Goal: Task Accomplishment & Management: Use online tool/utility

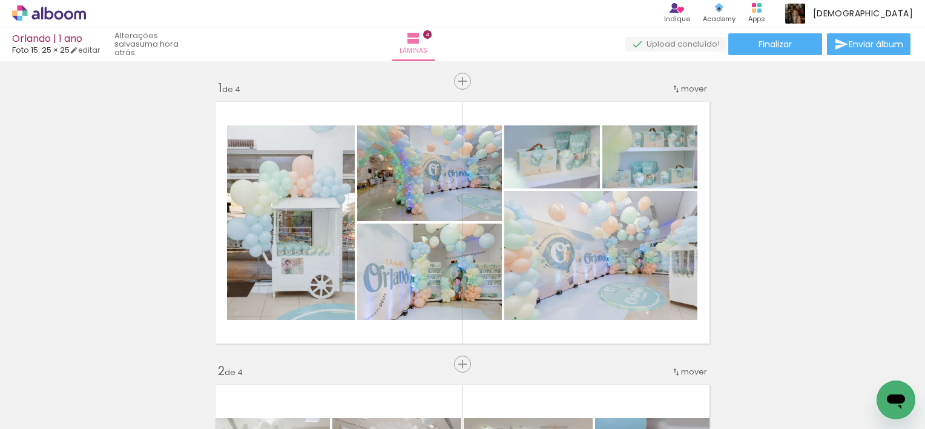
scroll to position [0, 3443]
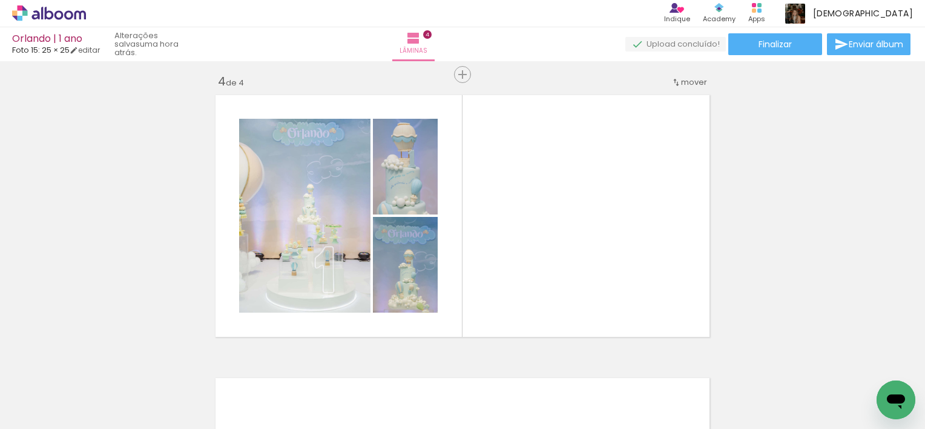
scroll to position [0, 1879]
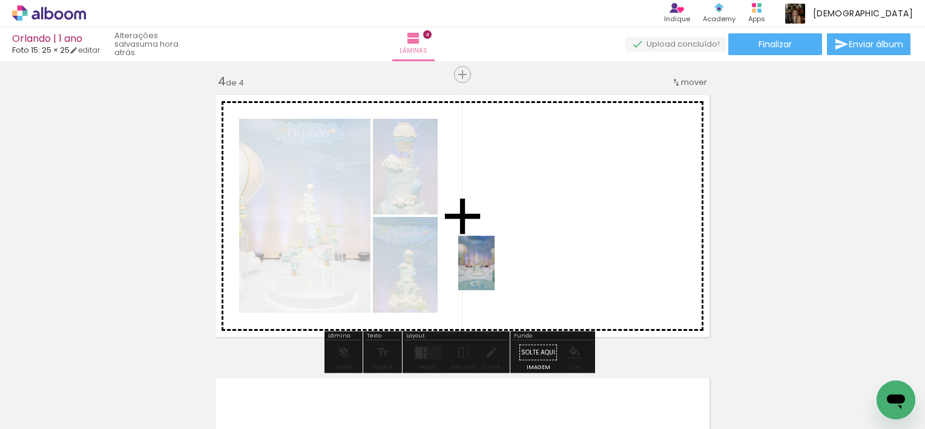
drag, startPoint x: 288, startPoint y: 382, endPoint x: 495, endPoint y: 272, distance: 234.0
click at [495, 272] on quentale-workspace at bounding box center [462, 214] width 925 height 429
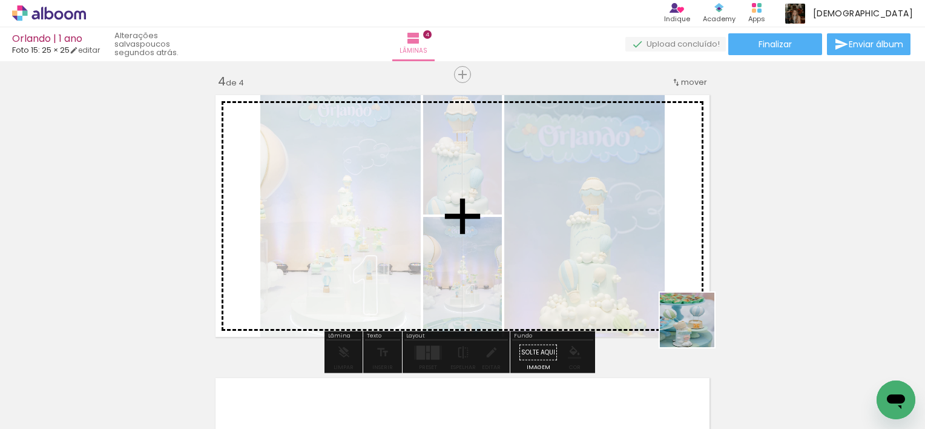
drag, startPoint x: 748, startPoint y: 385, endPoint x: 684, endPoint y: 315, distance: 94.3
click at [684, 315] on quentale-workspace at bounding box center [462, 214] width 925 height 429
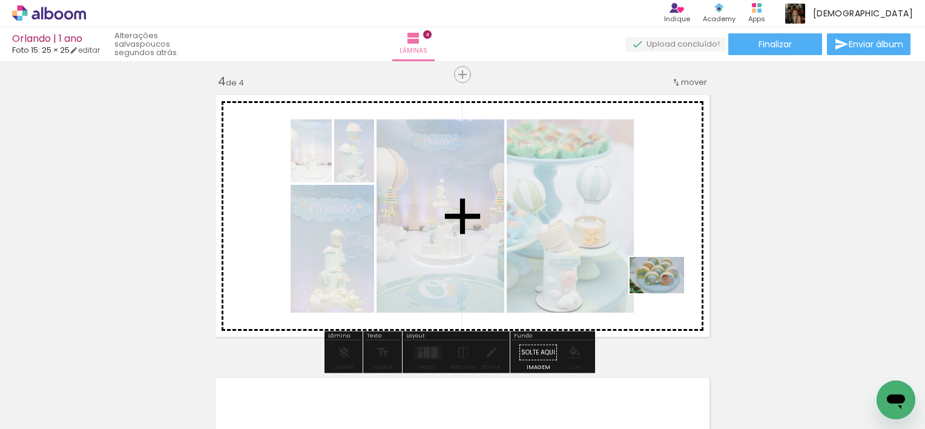
drag, startPoint x: 679, startPoint y: 395, endPoint x: 666, endPoint y: 292, distance: 103.1
click at [666, 292] on quentale-workspace at bounding box center [462, 214] width 925 height 429
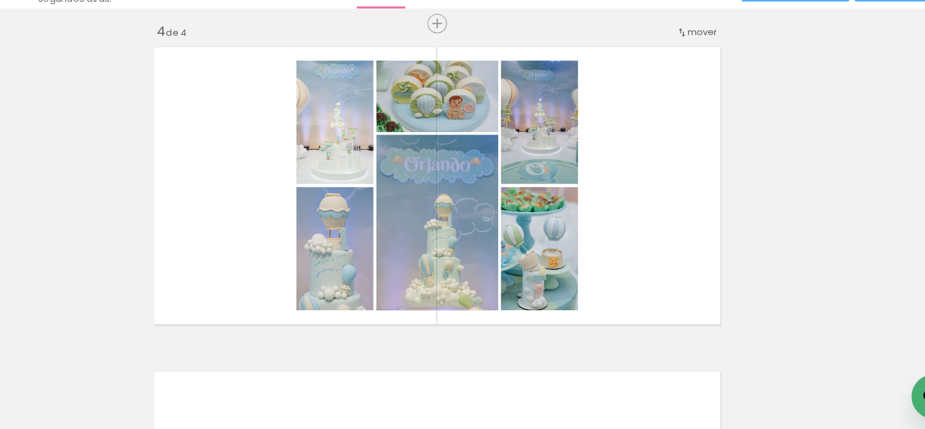
scroll to position [0, 0]
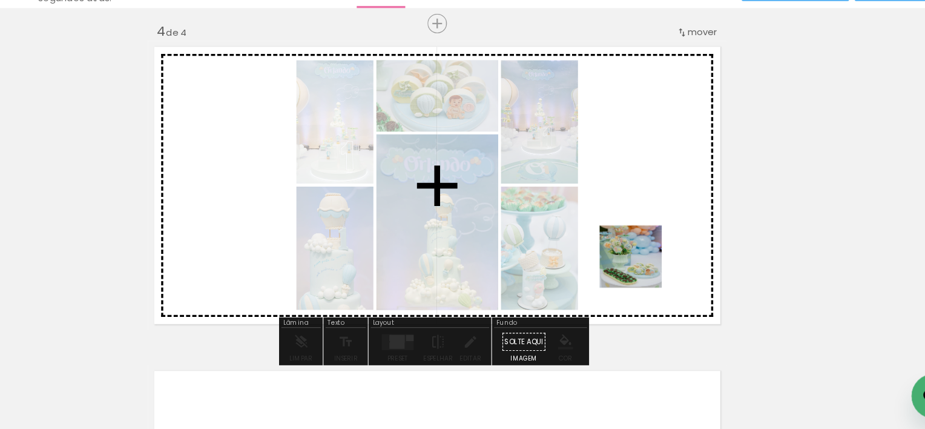
drag, startPoint x: 619, startPoint y: 380, endPoint x: 644, endPoint y: 276, distance: 106.3
click at [644, 276] on quentale-workspace at bounding box center [462, 214] width 925 height 429
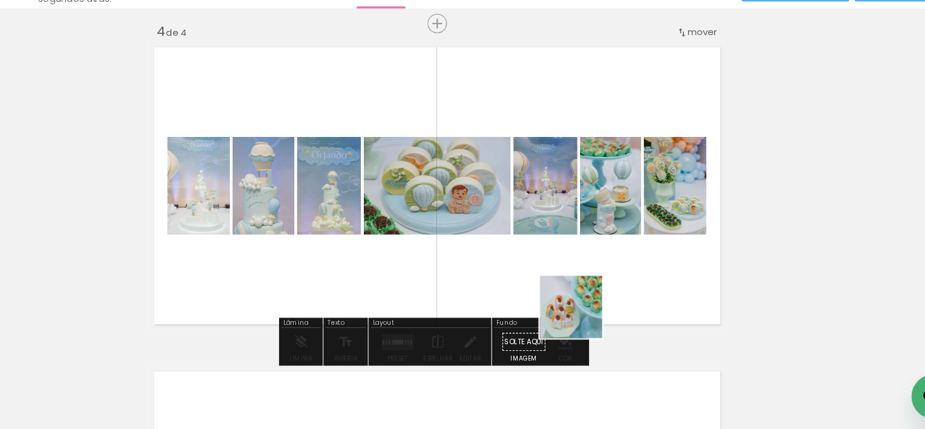
drag, startPoint x: 563, startPoint y: 401, endPoint x: 613, endPoint y: 287, distance: 124.7
click at [613, 287] on quentale-workspace at bounding box center [462, 214] width 925 height 429
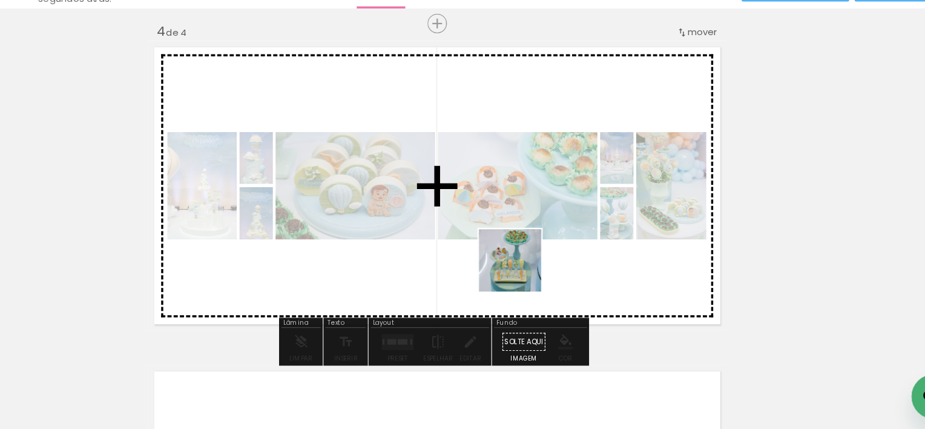
drag, startPoint x: 498, startPoint y: 400, endPoint x: 540, endPoint y: 278, distance: 129.4
click at [540, 278] on quentale-workspace at bounding box center [462, 214] width 925 height 429
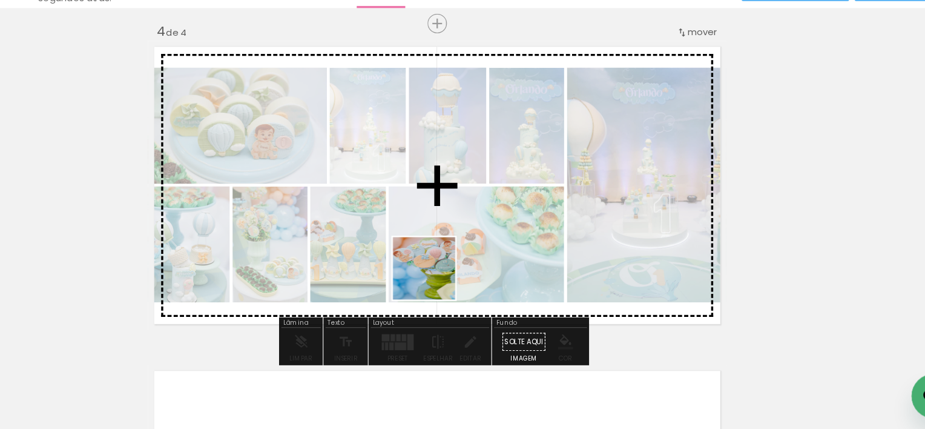
drag, startPoint x: 427, startPoint y: 383, endPoint x: 475, endPoint y: 266, distance: 125.9
click at [475, 266] on quentale-workspace at bounding box center [462, 214] width 925 height 429
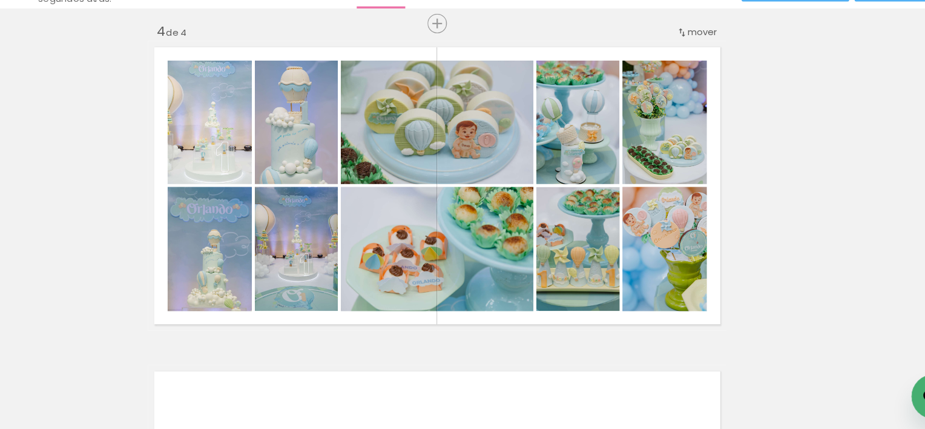
scroll to position [0, 1876]
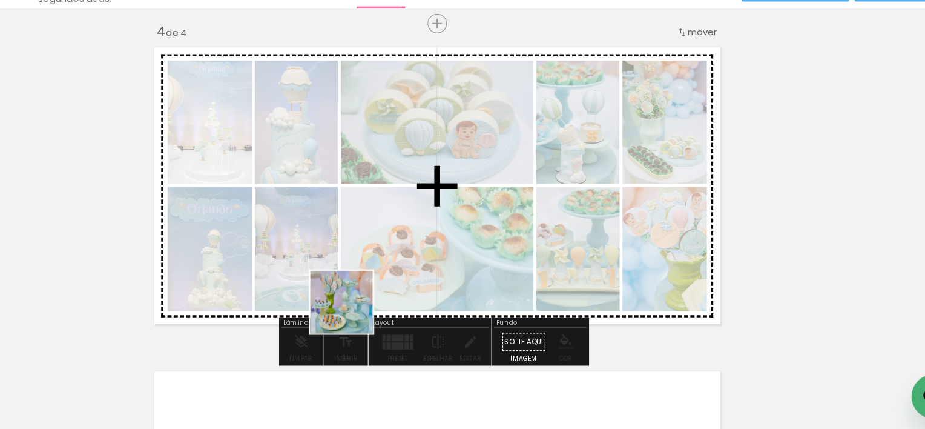
drag, startPoint x: 366, startPoint y: 386, endPoint x: 395, endPoint y: 314, distance: 77.7
click at [395, 314] on quentale-workspace at bounding box center [462, 214] width 925 height 429
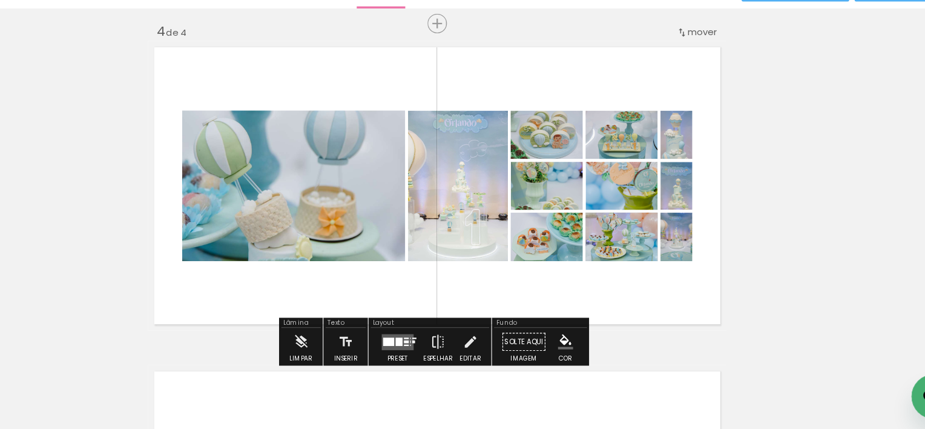
scroll to position [0, 0]
drag, startPoint x: 736, startPoint y: 271, endPoint x: 546, endPoint y: 307, distance: 192.9
click at [426, 346] on quentale-layouter at bounding box center [428, 352] width 28 height 14
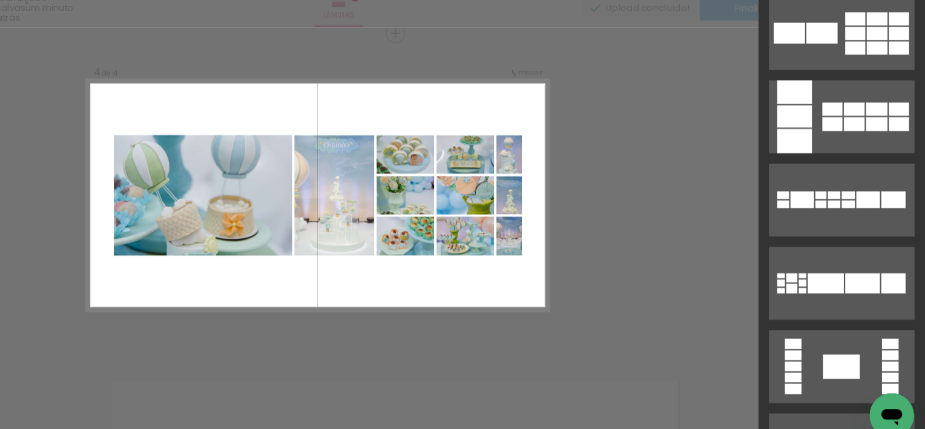
scroll to position [1537, 0]
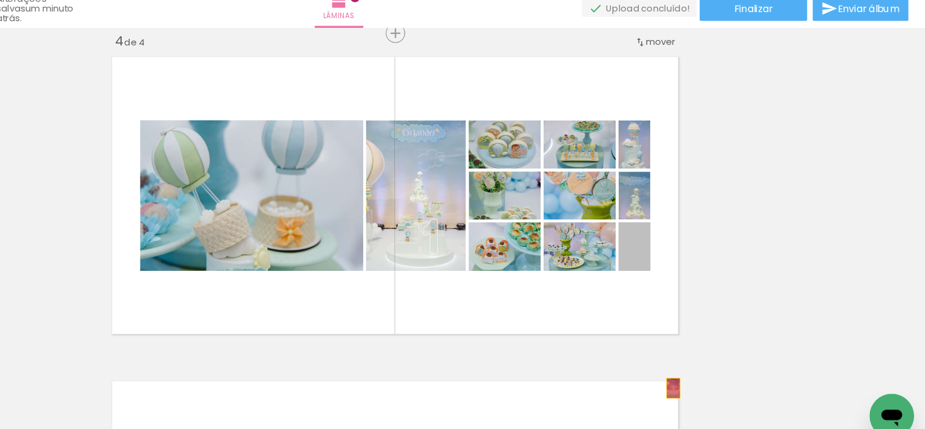
drag, startPoint x: 679, startPoint y: 246, endPoint x: 701, endPoint y: 375, distance: 130.7
click at [701, 375] on quentale-workspace at bounding box center [462, 214] width 925 height 429
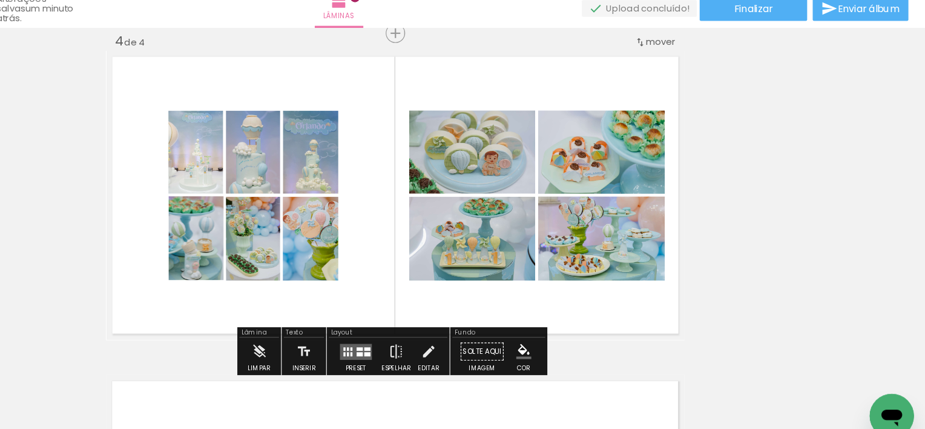
click at [612, 300] on quentale-layouter at bounding box center [462, 207] width 505 height 252
click at [450, 203] on quentale-layouter at bounding box center [462, 207] width 505 height 252
click at [426, 338] on quentale-layouter at bounding box center [428, 344] width 28 height 14
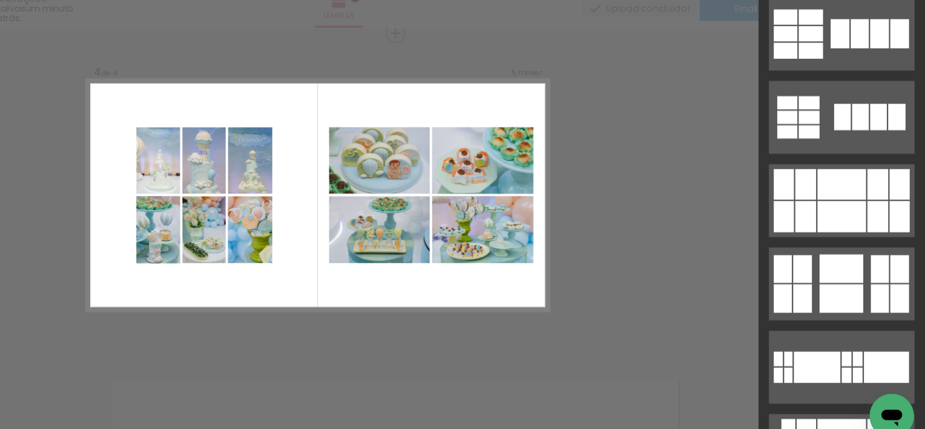
scroll to position [304, 0]
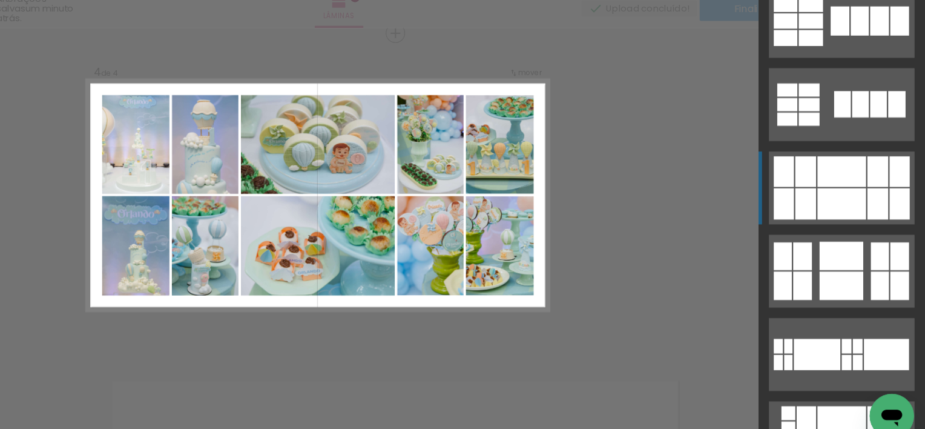
click at [863, 208] on div at bounding box center [852, 214] width 42 height 27
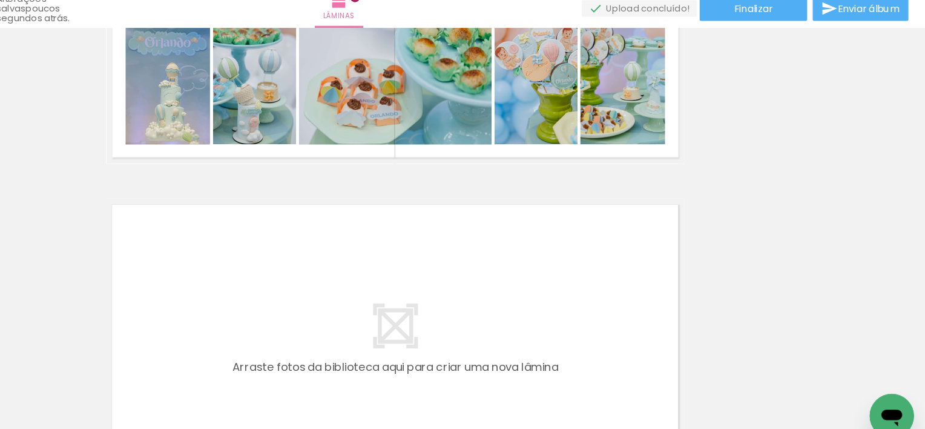
scroll to position [1033, 0]
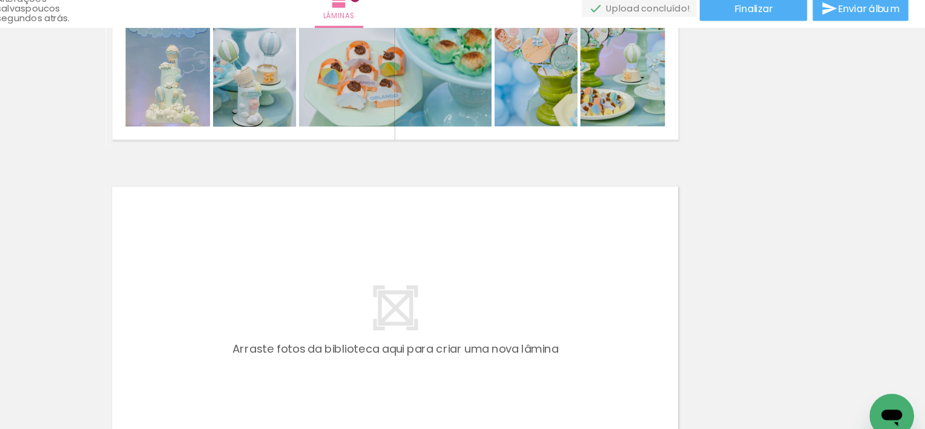
click at [642, 281] on quentale-layouter at bounding box center [462, 320] width 505 height 252
click at [649, 358] on quentale-thumb at bounding box center [619, 388] width 68 height 70
drag, startPoint x: 723, startPoint y: 381, endPoint x: 643, endPoint y: 374, distance: 80.3
click at [0, 0] on slot at bounding box center [0, 0] width 0 height 0
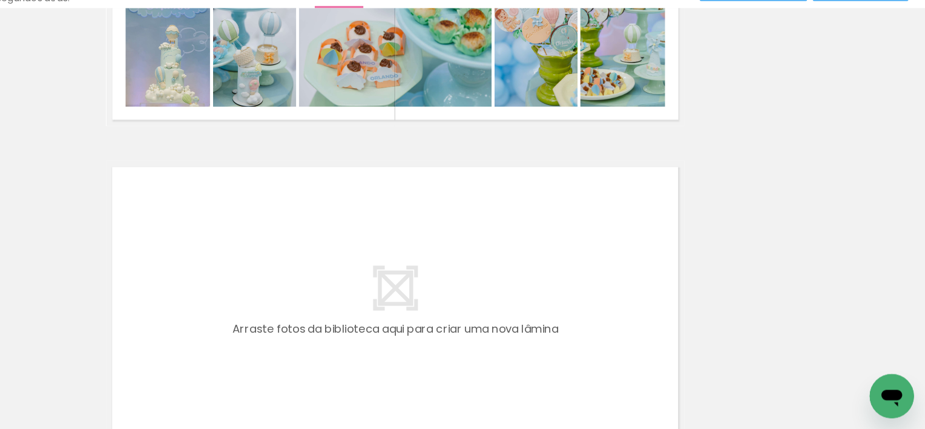
scroll to position [0, 2986]
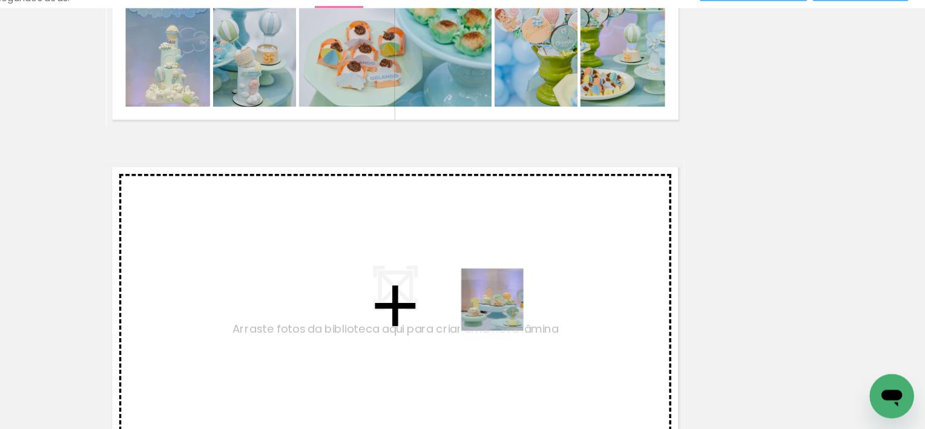
drag, startPoint x: 549, startPoint y: 387, endPoint x: 557, endPoint y: 321, distance: 66.5
click at [557, 321] on quentale-workspace at bounding box center [462, 214] width 925 height 429
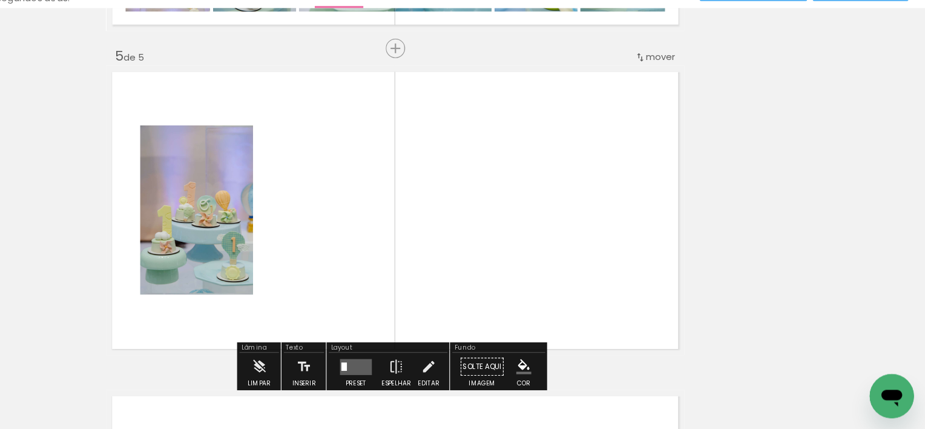
scroll to position [1146, 0]
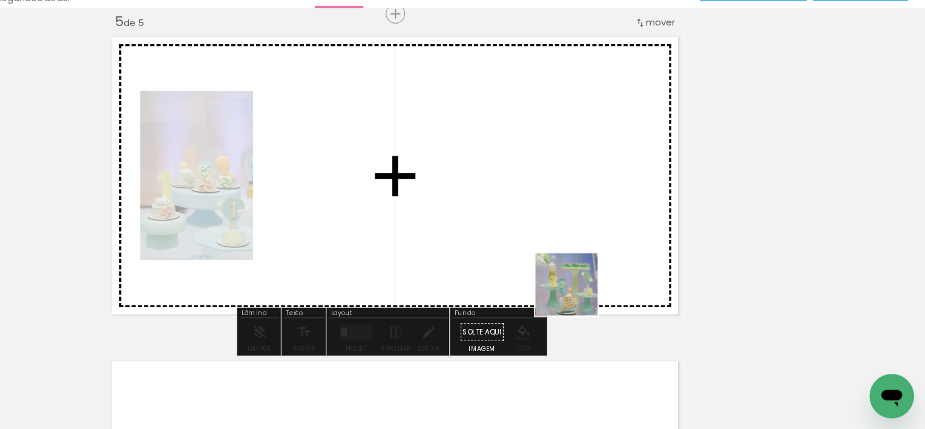
drag, startPoint x: 627, startPoint y: 382, endPoint x: 622, endPoint y: 306, distance: 76.4
click at [622, 306] on quentale-workspace at bounding box center [462, 214] width 925 height 429
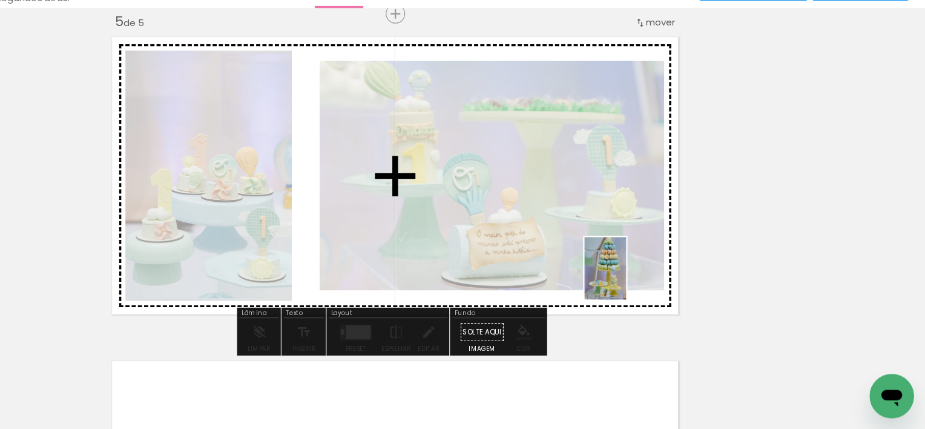
drag, startPoint x: 684, startPoint y: 374, endPoint x: 664, endPoint y: 294, distance: 82.5
click at [664, 294] on quentale-workspace at bounding box center [462, 214] width 925 height 429
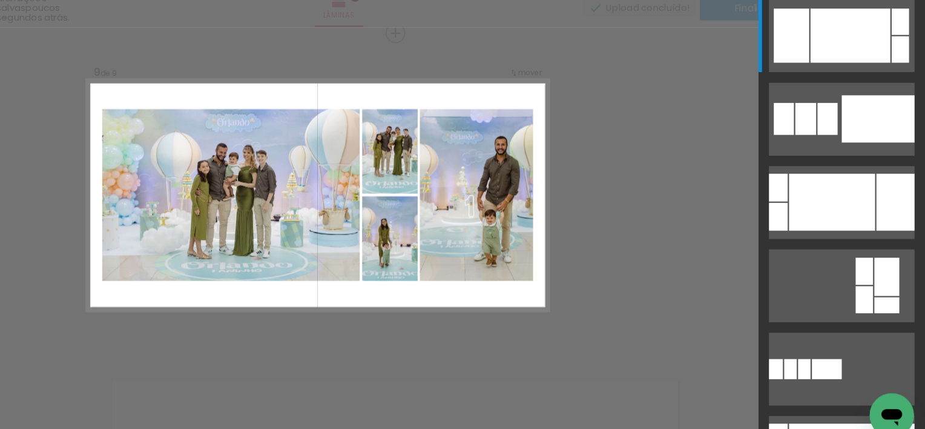
scroll to position [0, 4473]
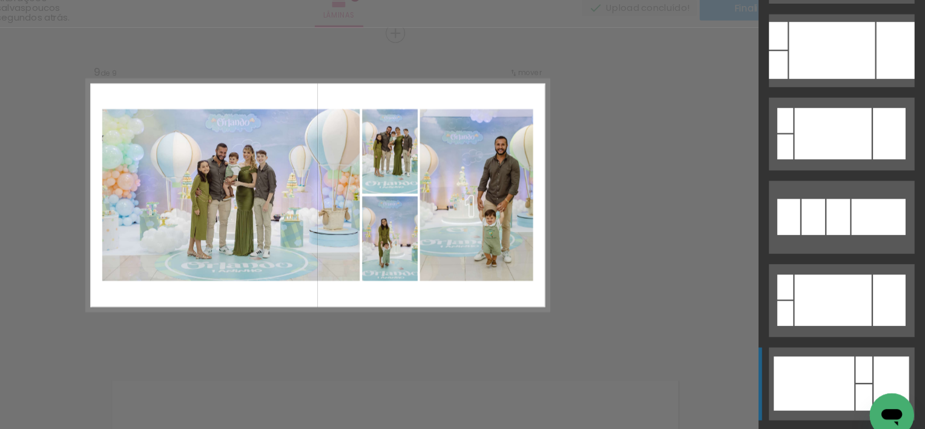
click at [858, 379] on div at bounding box center [828, 371] width 70 height 47
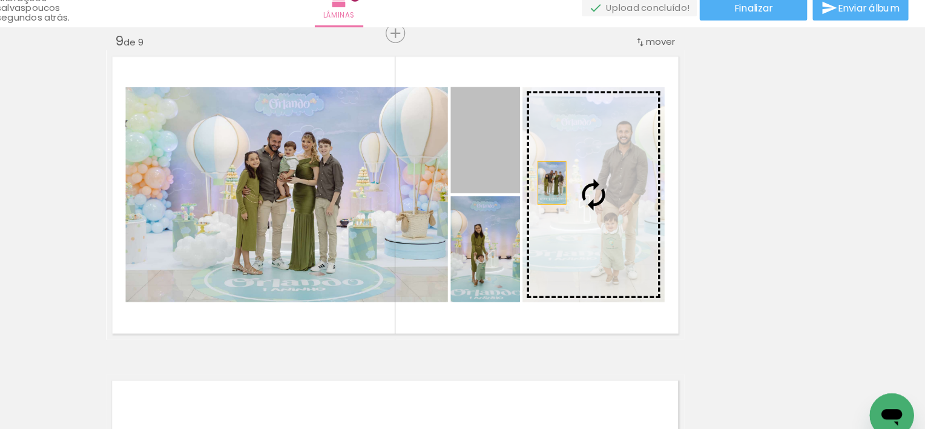
drag, startPoint x: 562, startPoint y: 185, endPoint x: 595, endPoint y: 196, distance: 34.5
click at [0, 0] on slot at bounding box center [0, 0] width 0 height 0
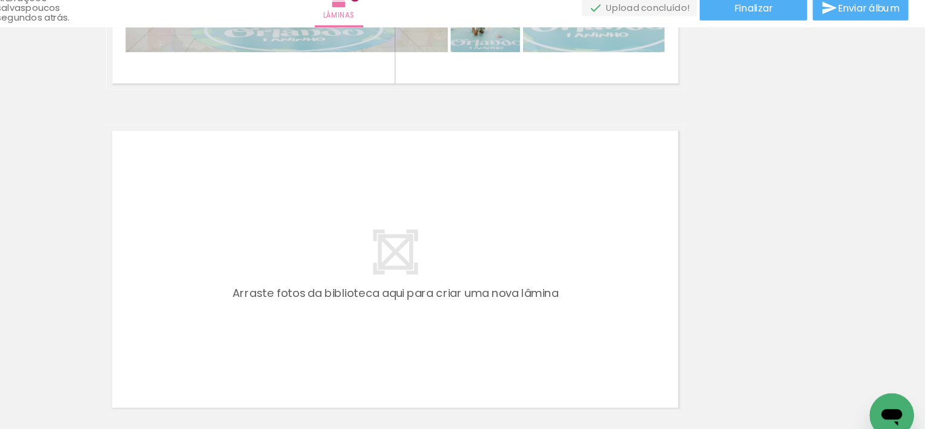
scroll to position [2519, 0]
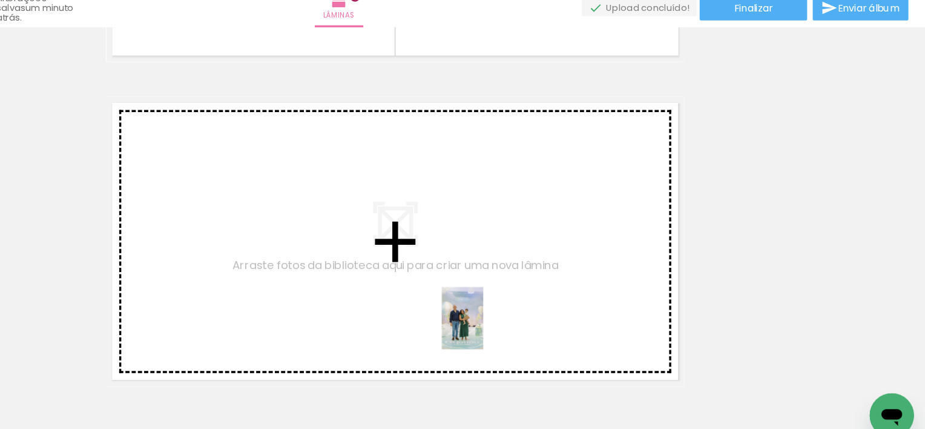
drag, startPoint x: 537, startPoint y: 373, endPoint x: 540, endPoint y: 324, distance: 49.1
click at [540, 324] on quentale-workspace at bounding box center [462, 214] width 925 height 429
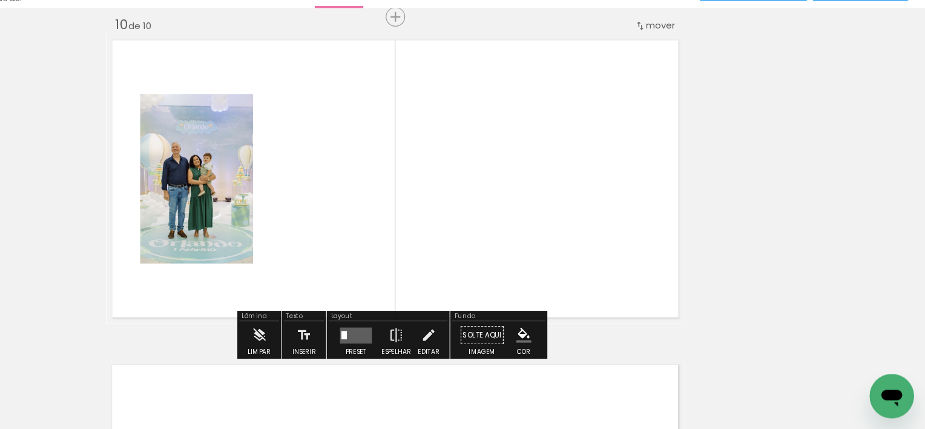
scroll to position [2560, 0]
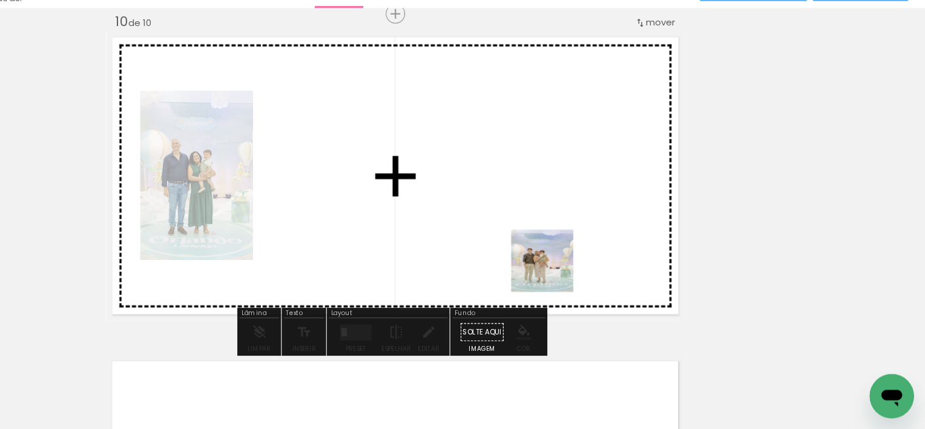
drag, startPoint x: 603, startPoint y: 401, endPoint x: 600, endPoint y: 286, distance: 115.7
click at [600, 286] on quentale-workspace at bounding box center [462, 214] width 925 height 429
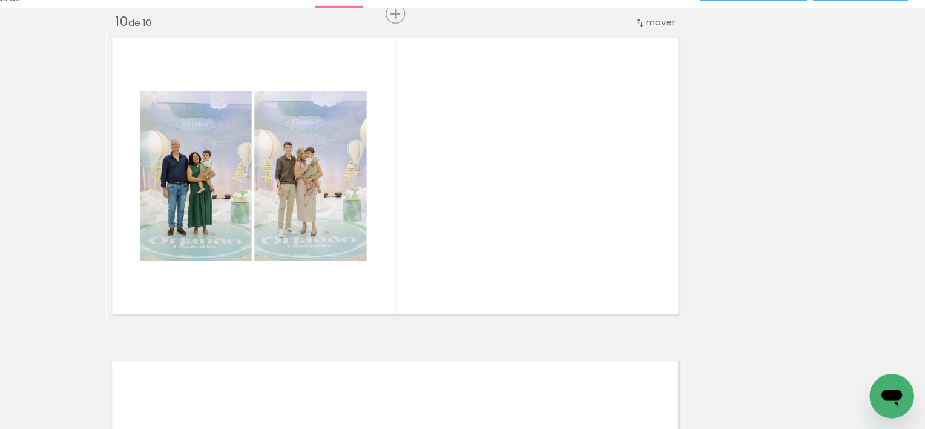
scroll to position [0, 4023]
drag, startPoint x: 464, startPoint y: 387, endPoint x: 482, endPoint y: 294, distance: 94.4
click at [482, 294] on quentale-workspace at bounding box center [462, 214] width 925 height 429
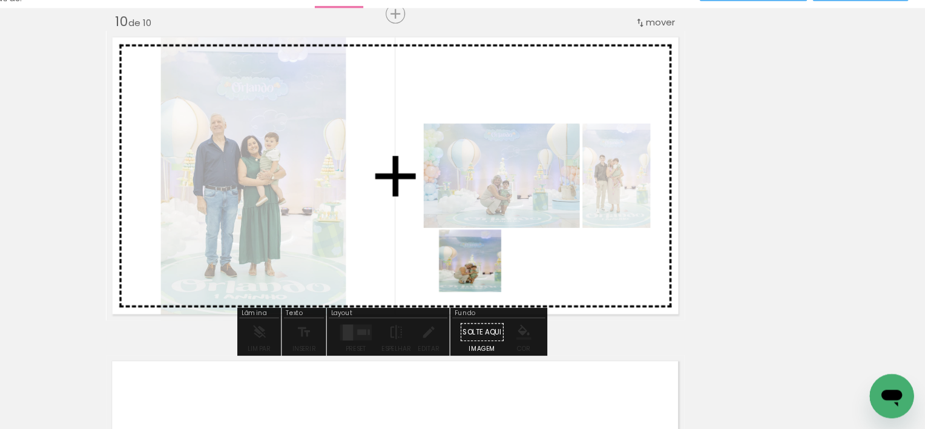
drag, startPoint x: 517, startPoint y: 390, endPoint x: 543, endPoint y: 276, distance: 116.6
click at [543, 276] on quentale-workspace at bounding box center [462, 214] width 925 height 429
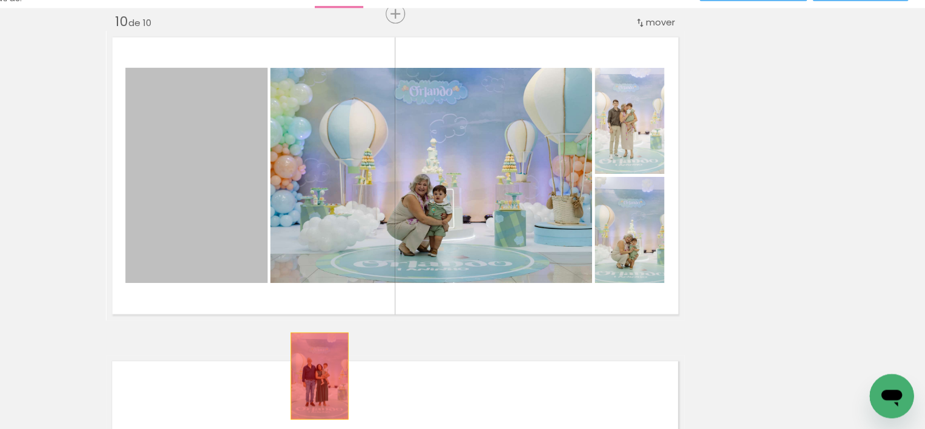
drag, startPoint x: 294, startPoint y: 225, endPoint x: 392, endPoint y: 383, distance: 185.7
click at [392, 383] on quentale-workspace at bounding box center [462, 214] width 925 height 429
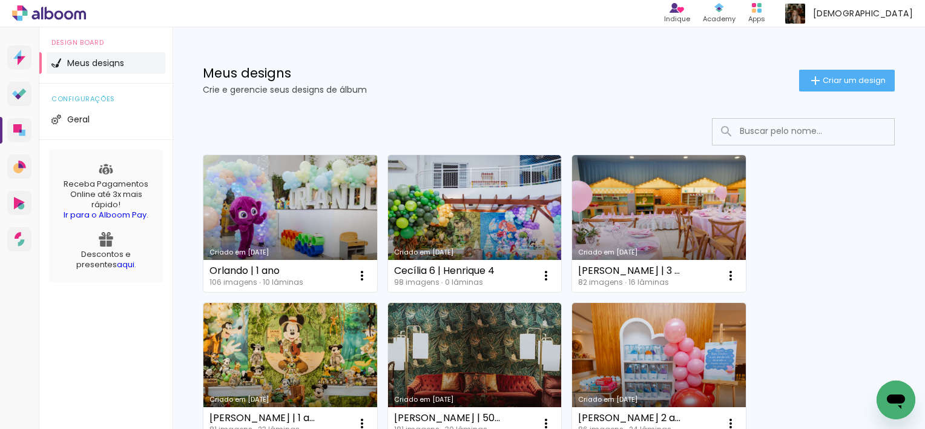
click at [291, 228] on link "Criado em [DATE]" at bounding box center [290, 223] width 174 height 137
